Goal: Book appointment/travel/reservation

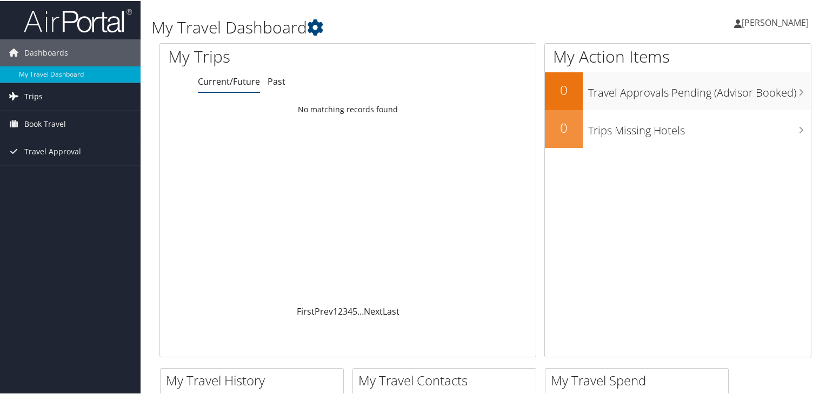
click at [45, 97] on link "Trips" at bounding box center [70, 95] width 140 height 27
click at [46, 169] on span "Book Travel" at bounding box center [45, 171] width 42 height 27
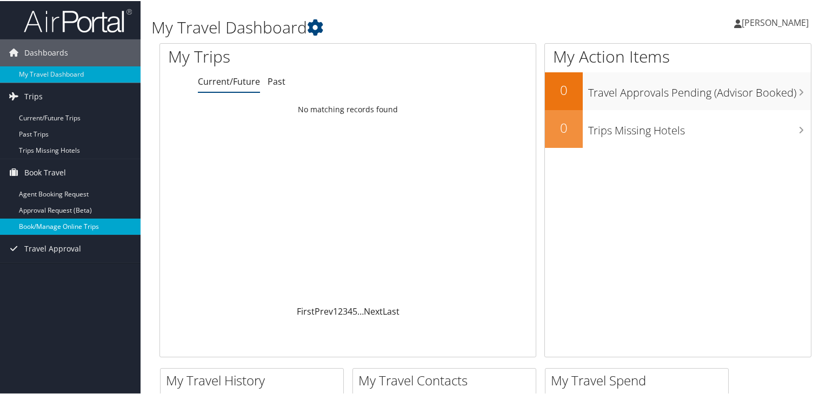
click at [50, 224] on link "Book/Manage Online Trips" at bounding box center [70, 226] width 140 height 16
